Goal: Task Accomplishment & Management: Use online tool/utility

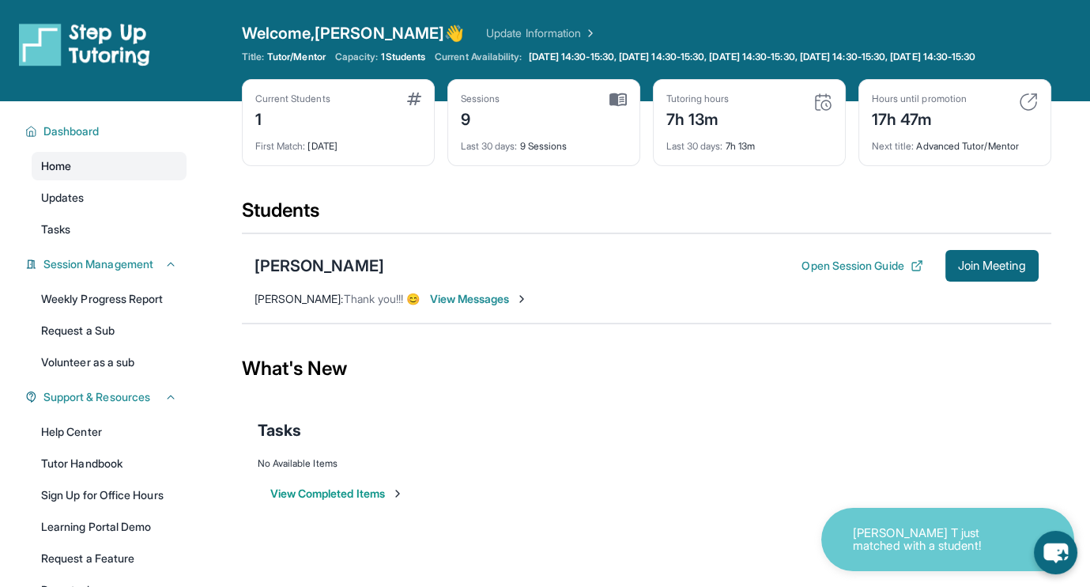
click at [70, 174] on span "Home" at bounding box center [56, 166] width 30 height 16
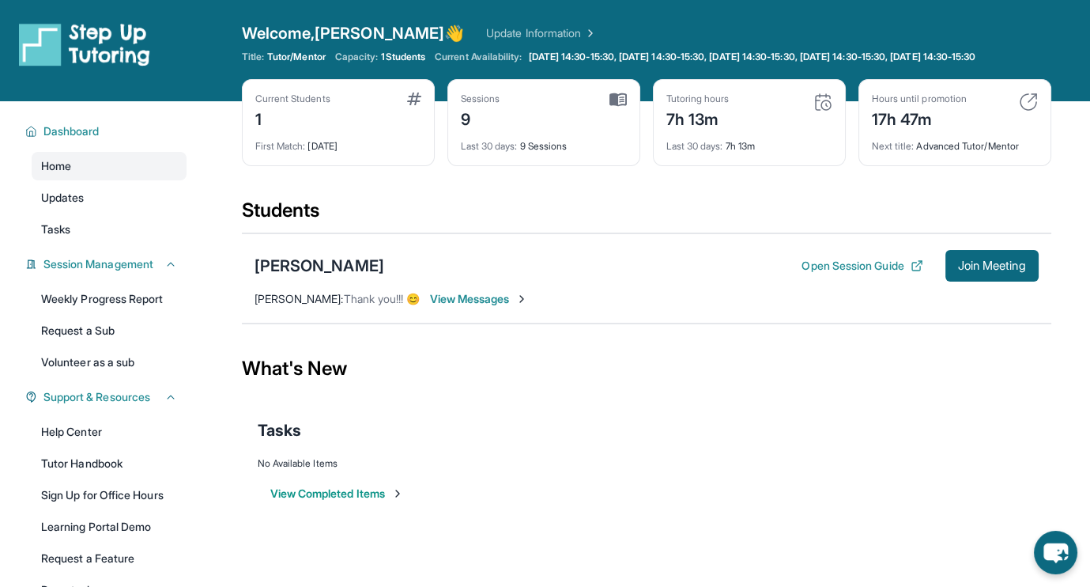
click at [825, 111] on img at bounding box center [823, 102] width 19 height 19
click at [1023, 111] on img at bounding box center [1028, 102] width 19 height 19
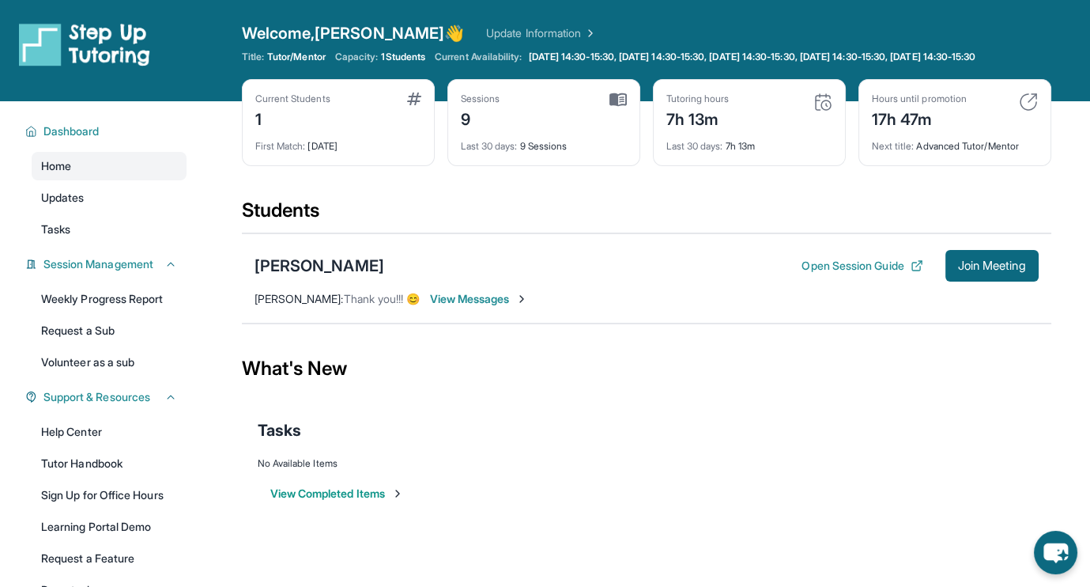
click at [1023, 111] on img at bounding box center [1028, 102] width 19 height 19
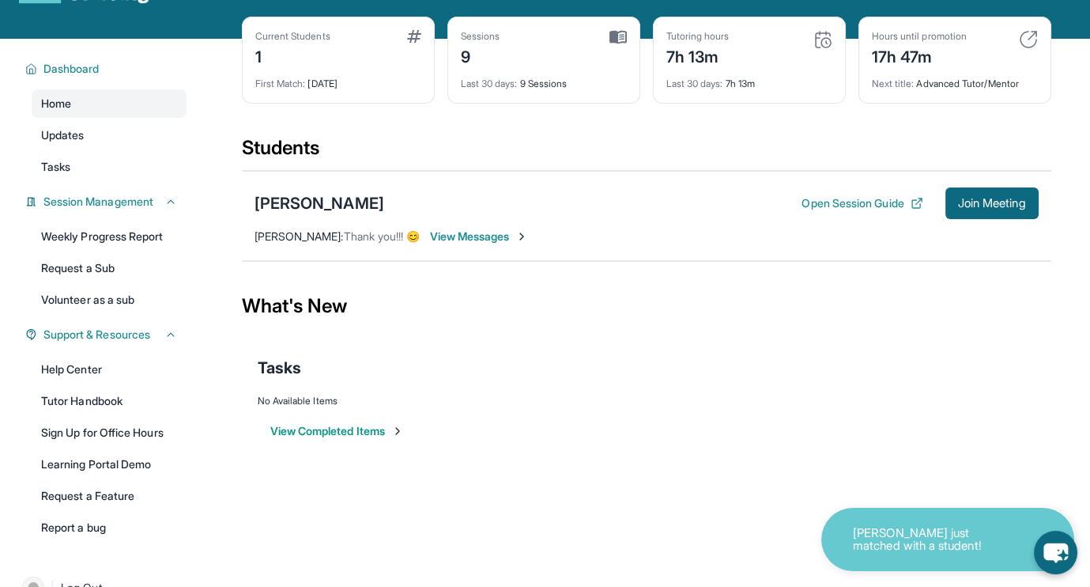
scroll to position [54, 0]
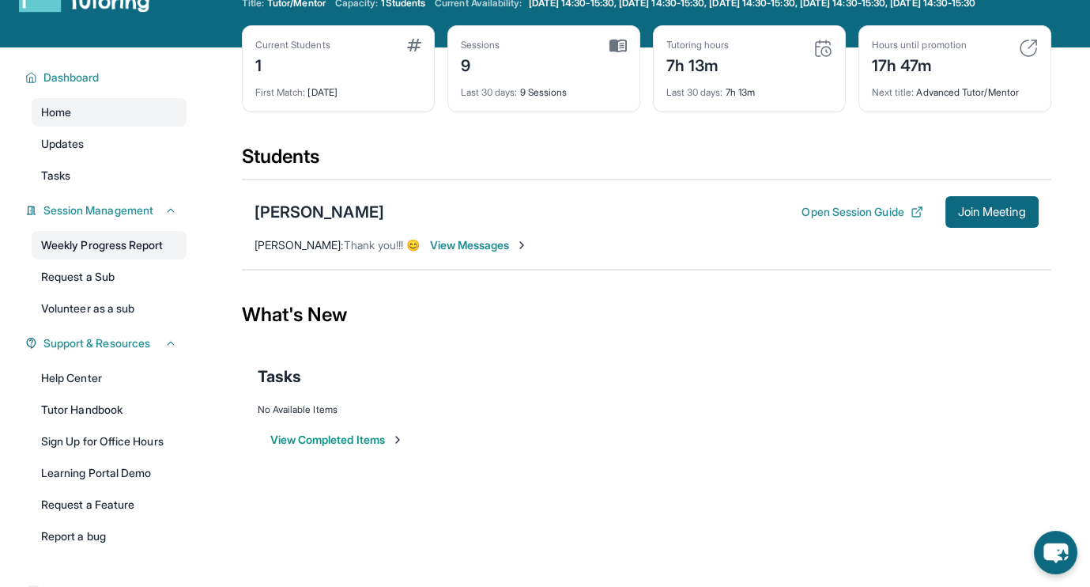
click at [100, 255] on link "Weekly Progress Report" at bounding box center [109, 245] width 155 height 28
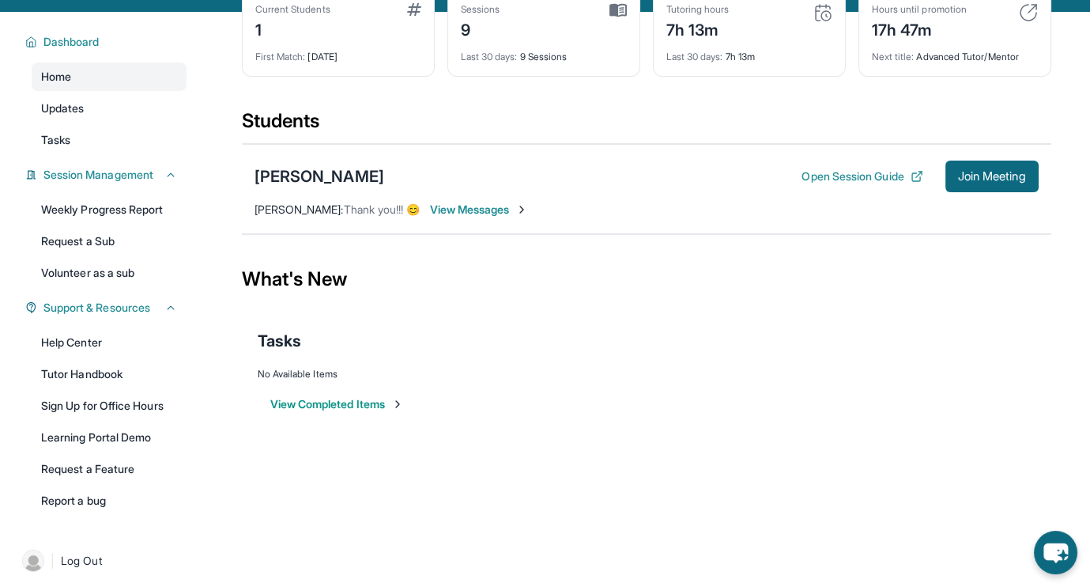
scroll to position [94, 0]
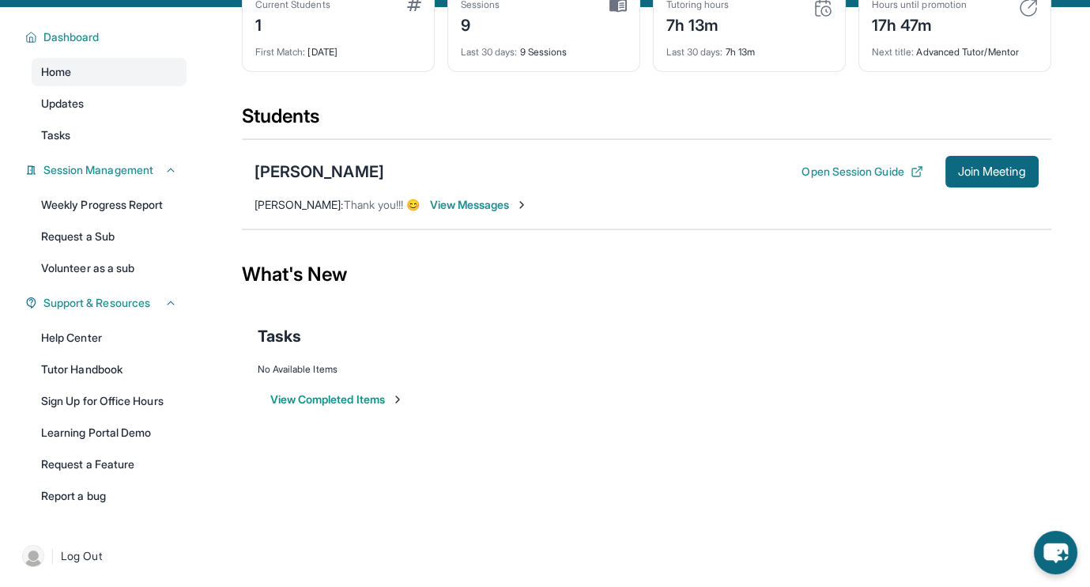
click at [474, 213] on span "View Messages" at bounding box center [478, 205] width 99 height 16
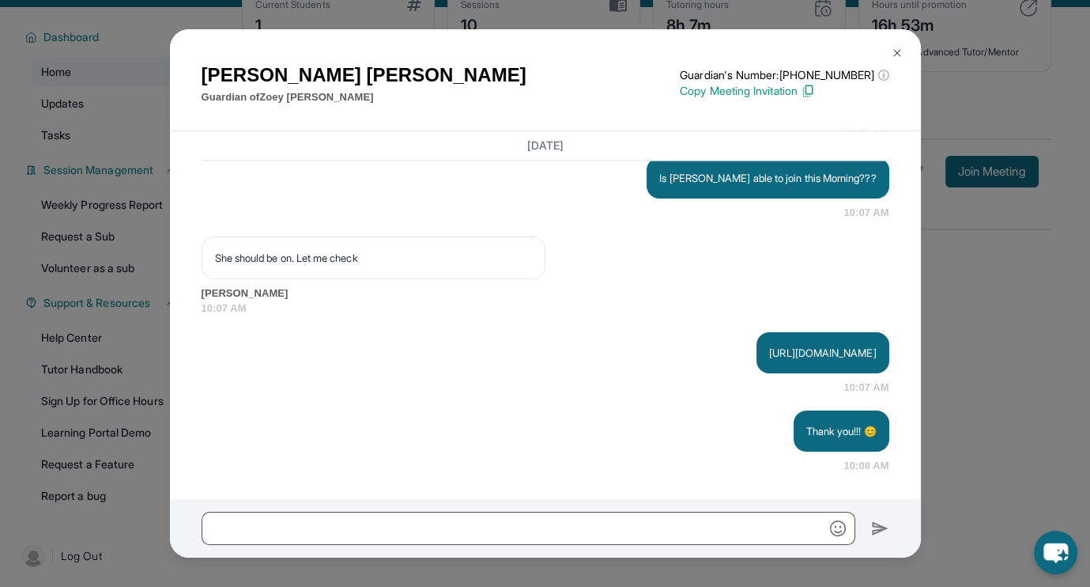
scroll to position [13634, 0]
click at [898, 57] on img at bounding box center [897, 53] width 13 height 13
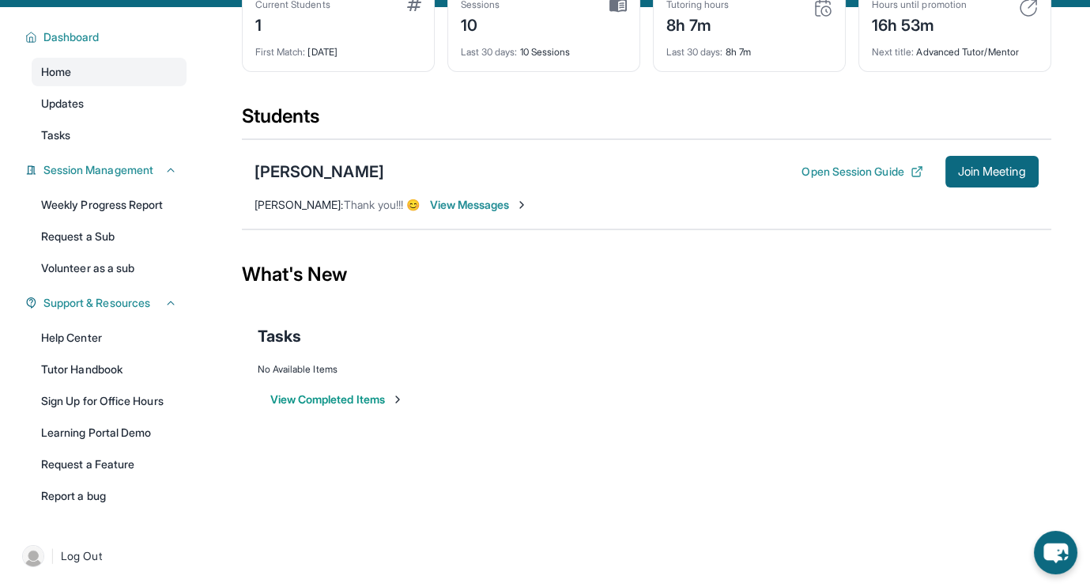
scroll to position [113, 0]
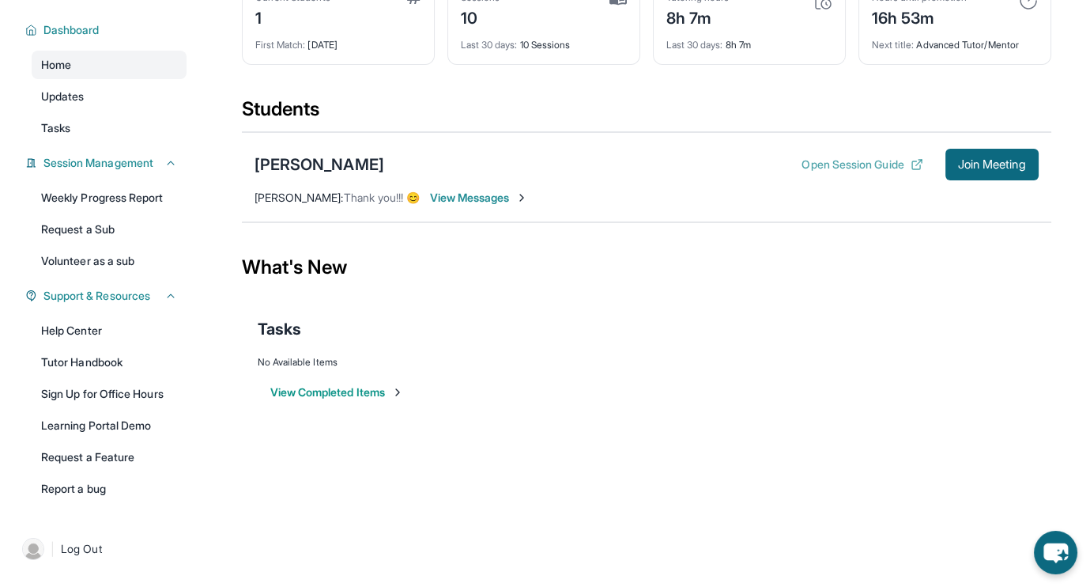
click at [868, 162] on button "Open Session Guide" at bounding box center [862, 165] width 121 height 16
click at [328, 387] on button "View Completed Items" at bounding box center [337, 392] width 134 height 16
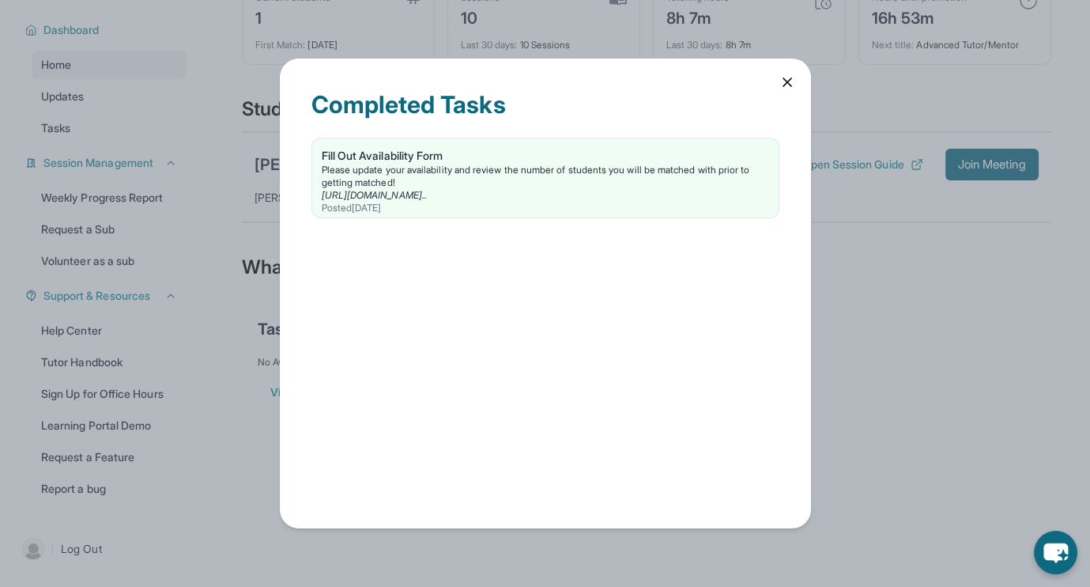
click at [785, 79] on icon at bounding box center [788, 82] width 16 height 16
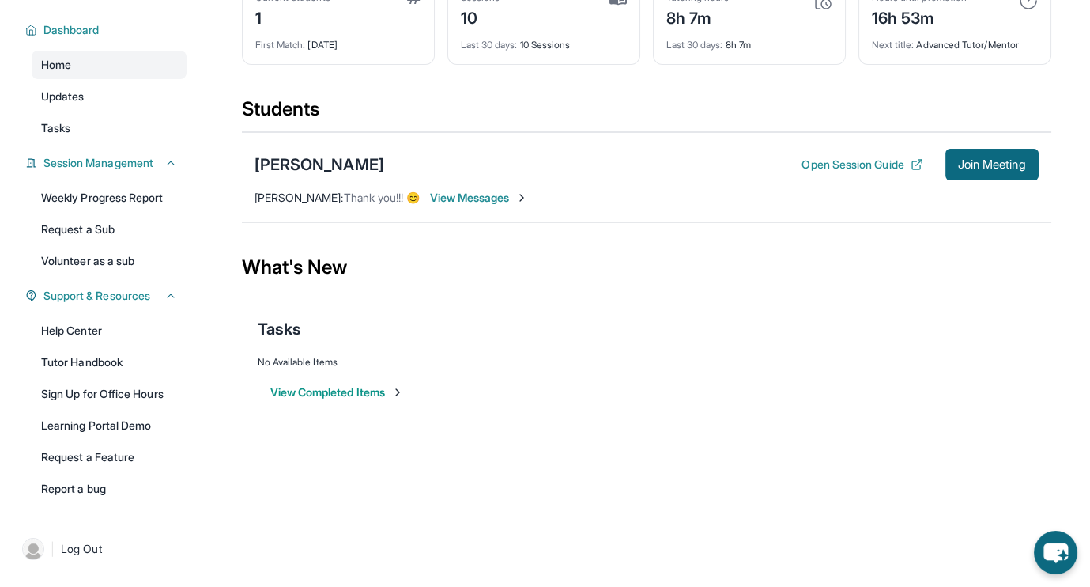
scroll to position [0, 0]
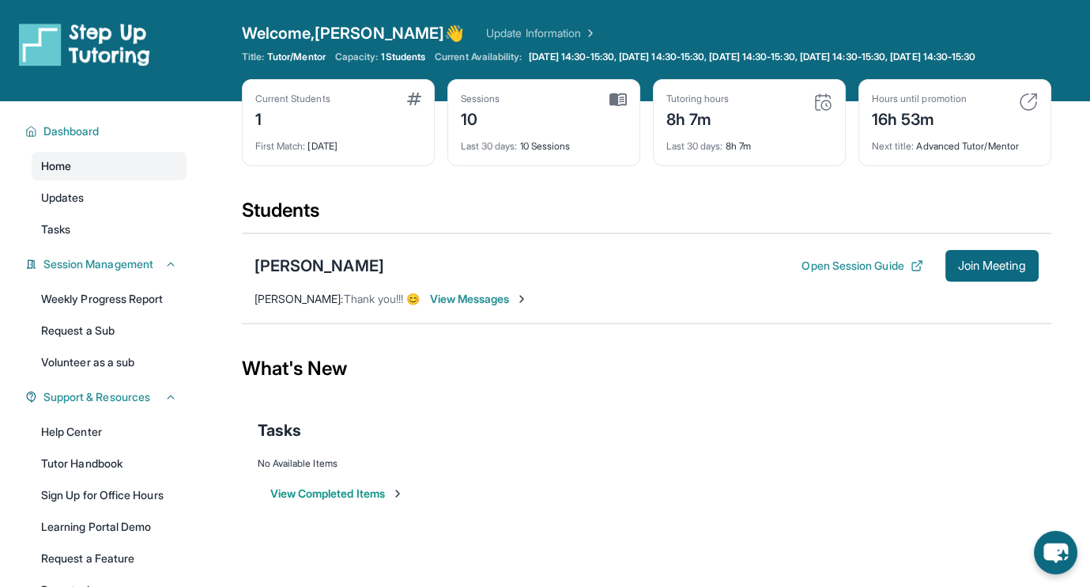
click at [69, 174] on span "Home" at bounding box center [56, 166] width 30 height 16
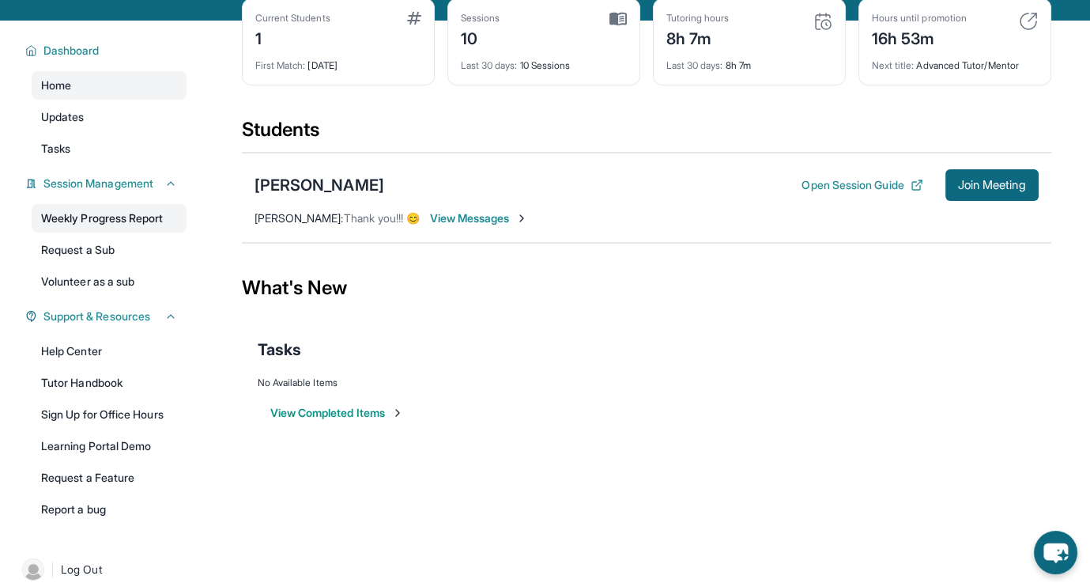
scroll to position [81, 0]
click at [93, 228] on link "Weekly Progress Report" at bounding box center [109, 217] width 155 height 28
click at [327, 415] on button "View Completed Items" at bounding box center [337, 412] width 134 height 16
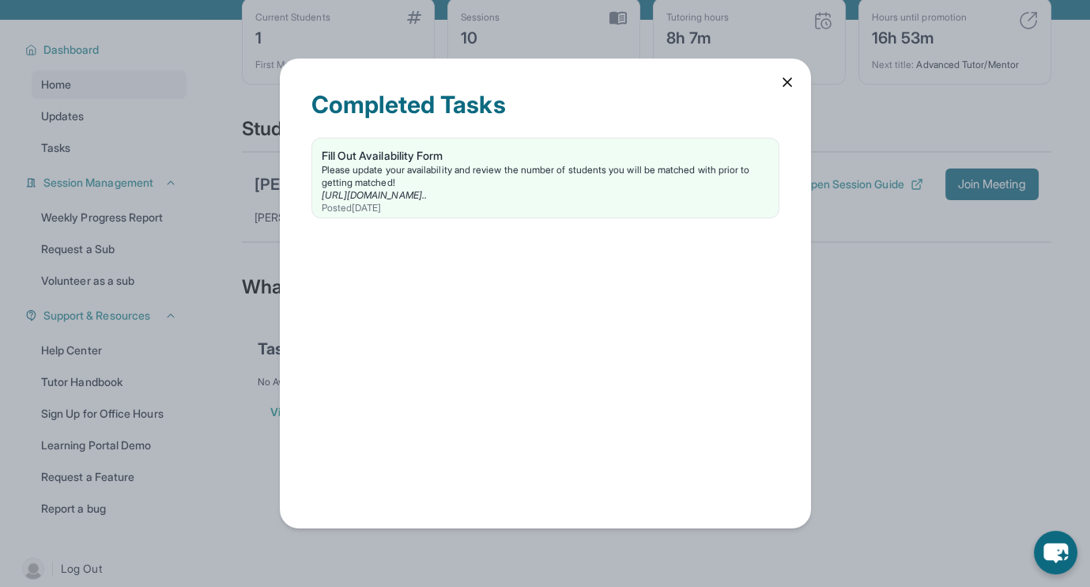
click at [781, 85] on icon at bounding box center [788, 82] width 16 height 16
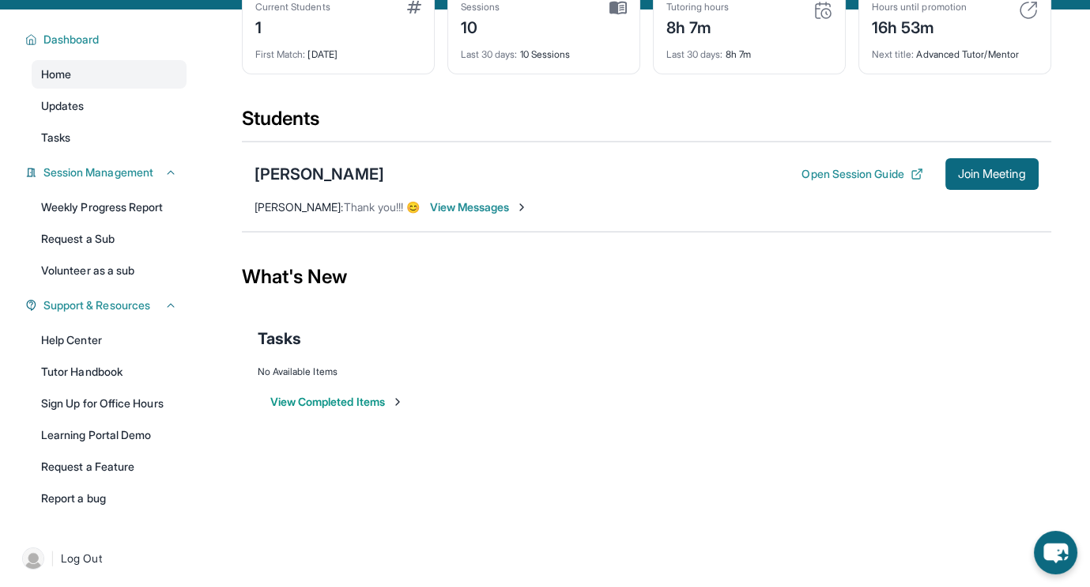
scroll to position [113, 0]
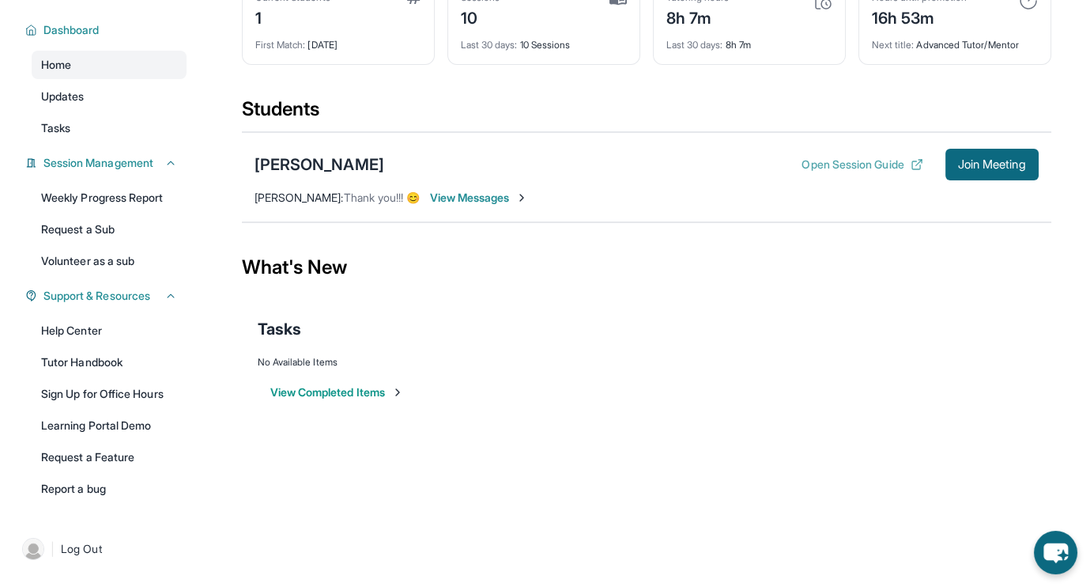
click at [842, 161] on button "Open Session Guide" at bounding box center [862, 165] width 121 height 16
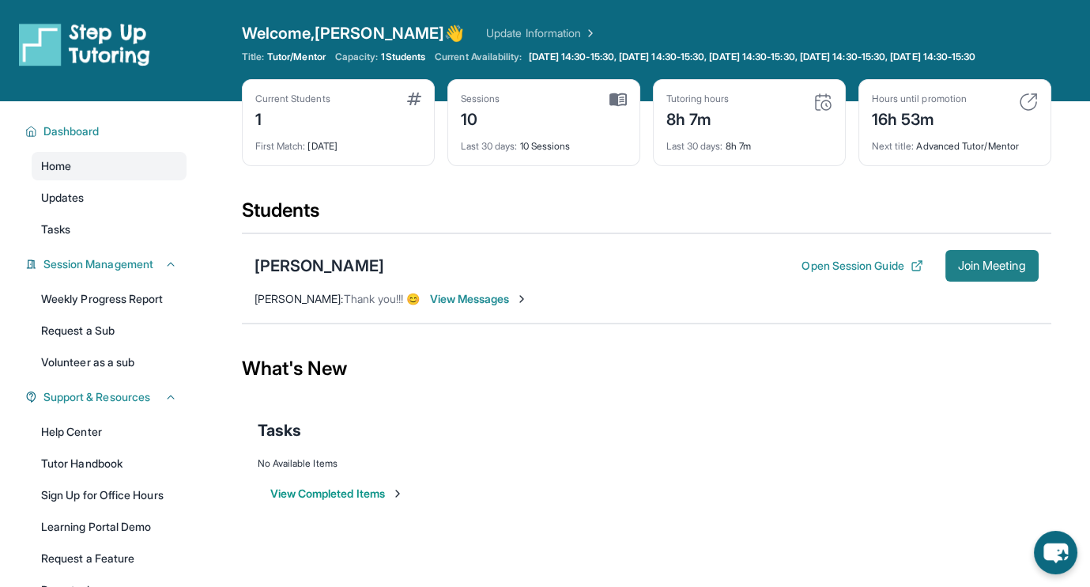
click at [987, 270] on span "Join Meeting" at bounding box center [992, 265] width 68 height 9
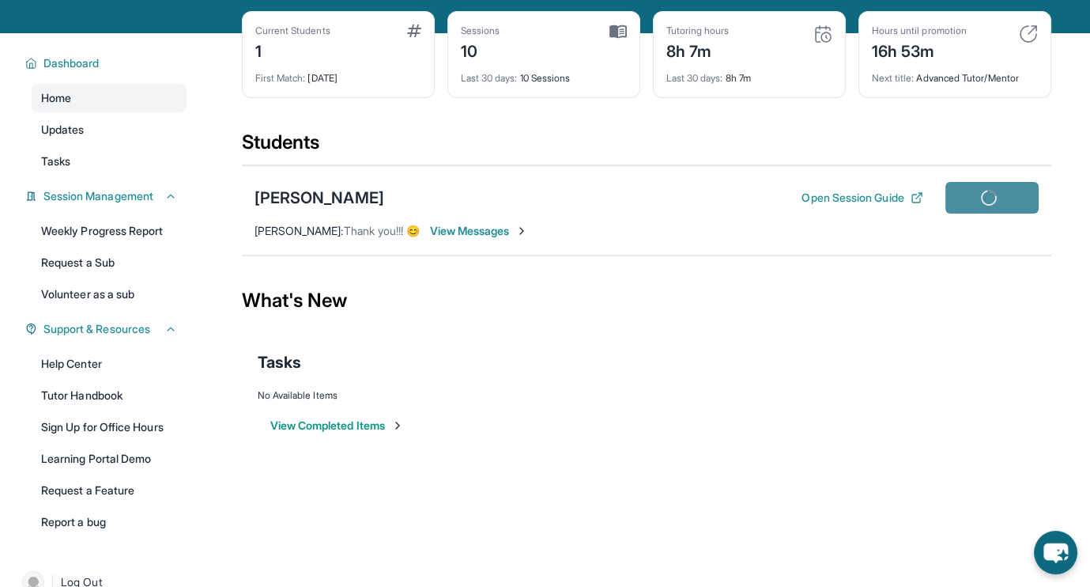
scroll to position [72, 0]
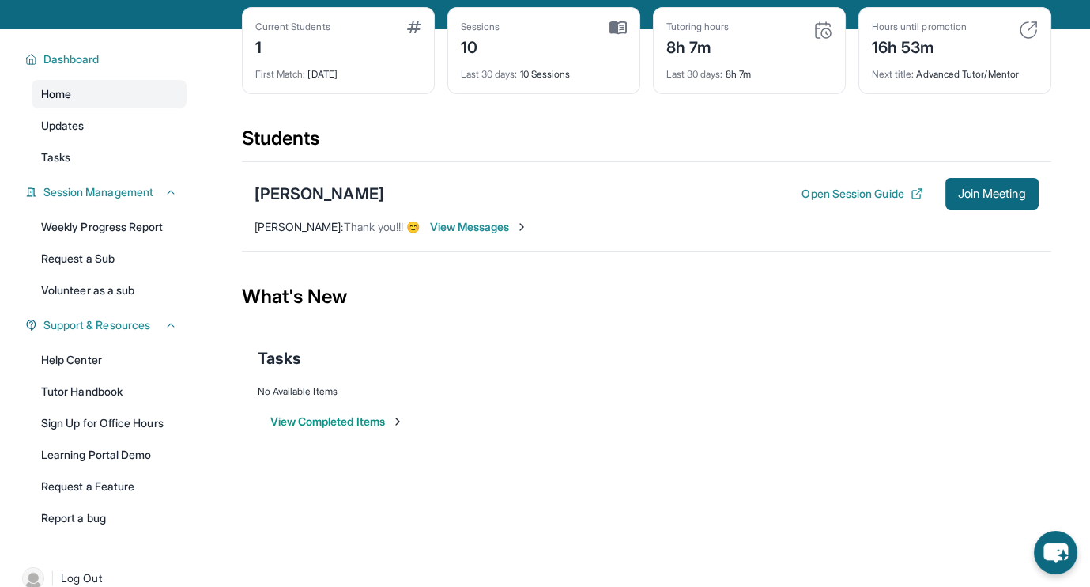
click at [55, 102] on span "Home" at bounding box center [56, 94] width 30 height 16
click at [470, 235] on span "View Messages" at bounding box center [478, 227] width 99 height 16
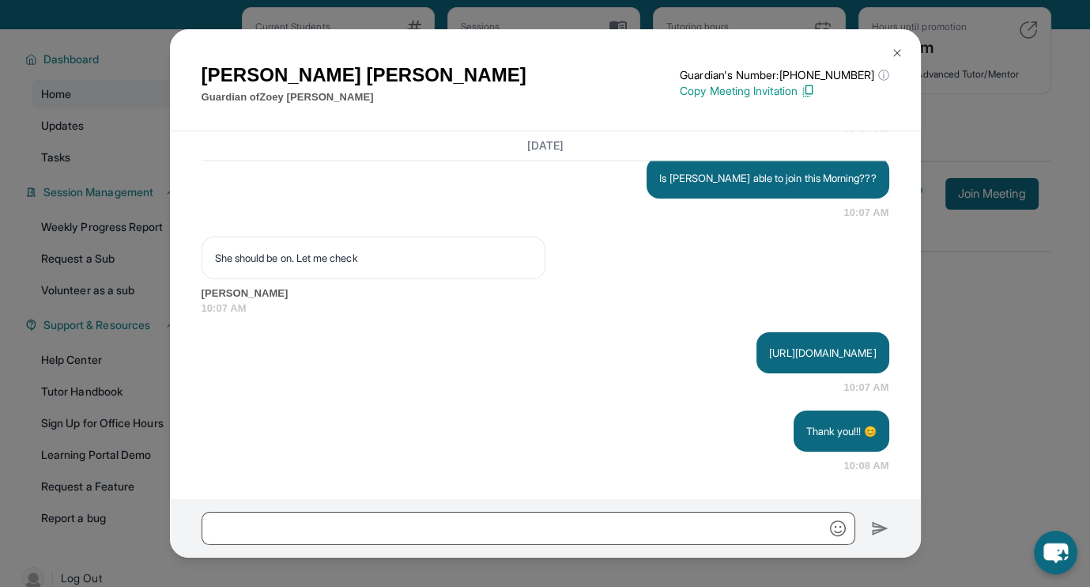
scroll to position [13634, 0]
click at [769, 345] on p "https://api.twilio.com/2010-04-01/Accounts/AC1b601f4f37f5b5616f2f8f9148f6b073/R…" at bounding box center [822, 353] width 107 height 16
click at [769, 358] on p "https://api.twilio.com/2010-04-01/Accounts/AC1b601f4f37f5b5616f2f8f9148f6b073/R…" at bounding box center [822, 353] width 107 height 16
click at [648, 416] on div "Thank you!!! 😊 10:08 AM" at bounding box center [546, 441] width 688 height 63
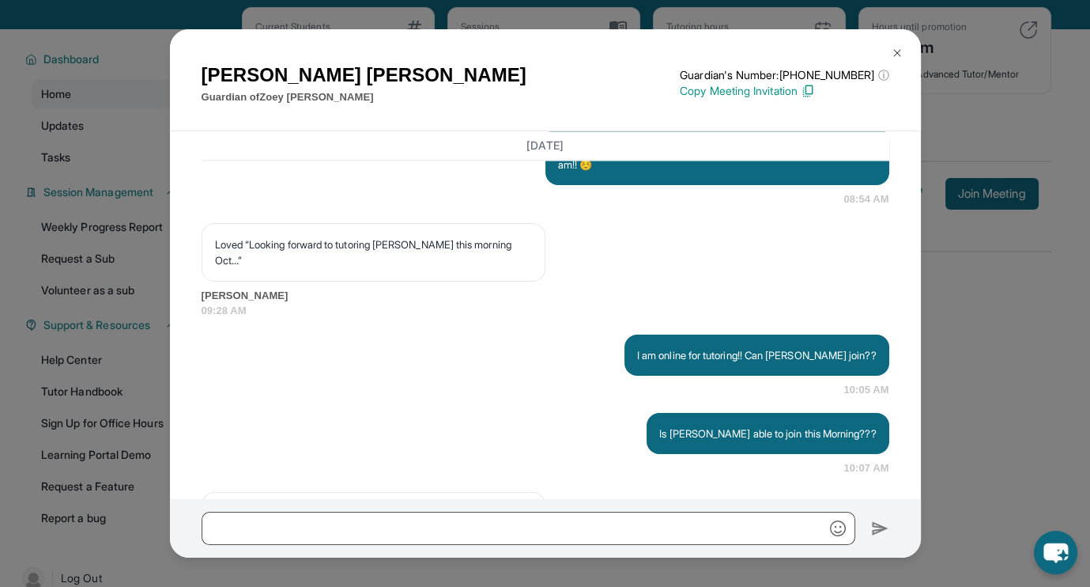
scroll to position [13305, 0]
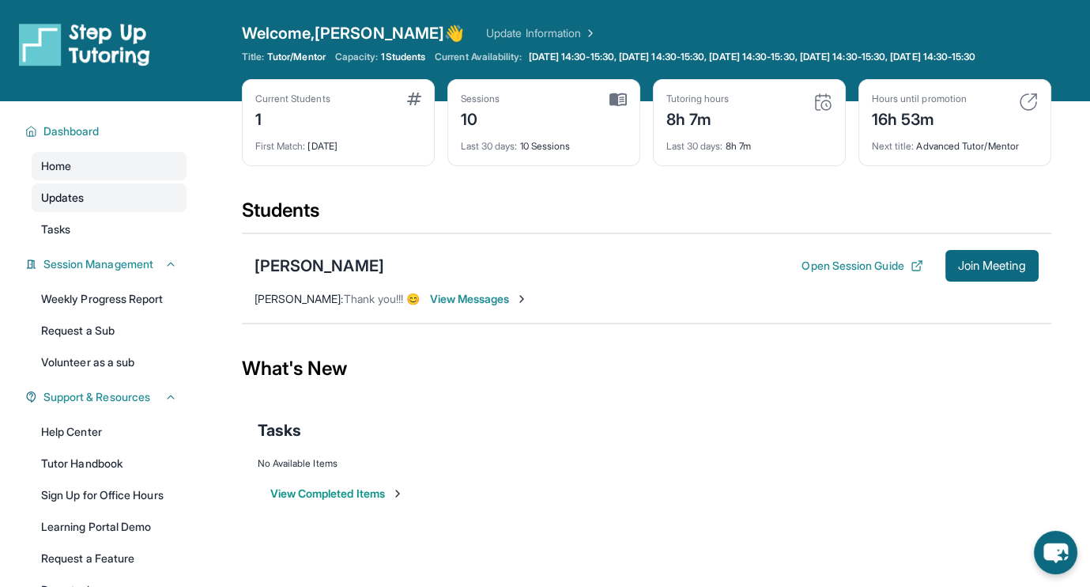
click at [55, 206] on span "Updates" at bounding box center [62, 198] width 43 height 16
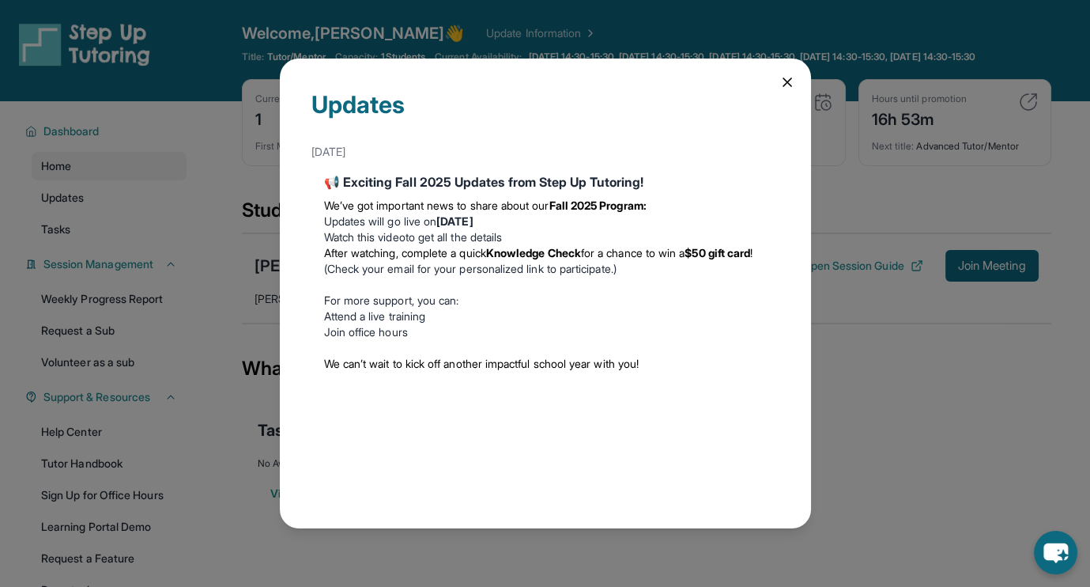
click at [789, 81] on icon at bounding box center [788, 82] width 16 height 16
